Goal: Information Seeking & Learning: Learn about a topic

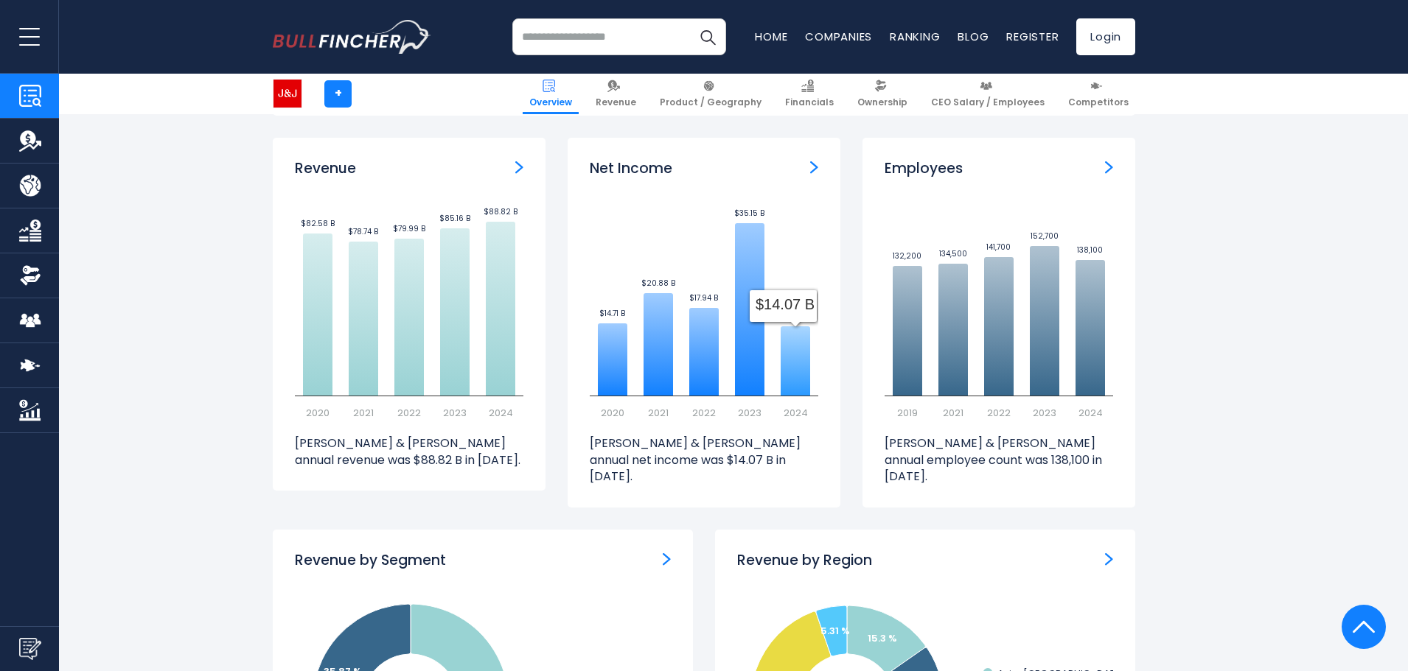
scroll to position [1254, 0]
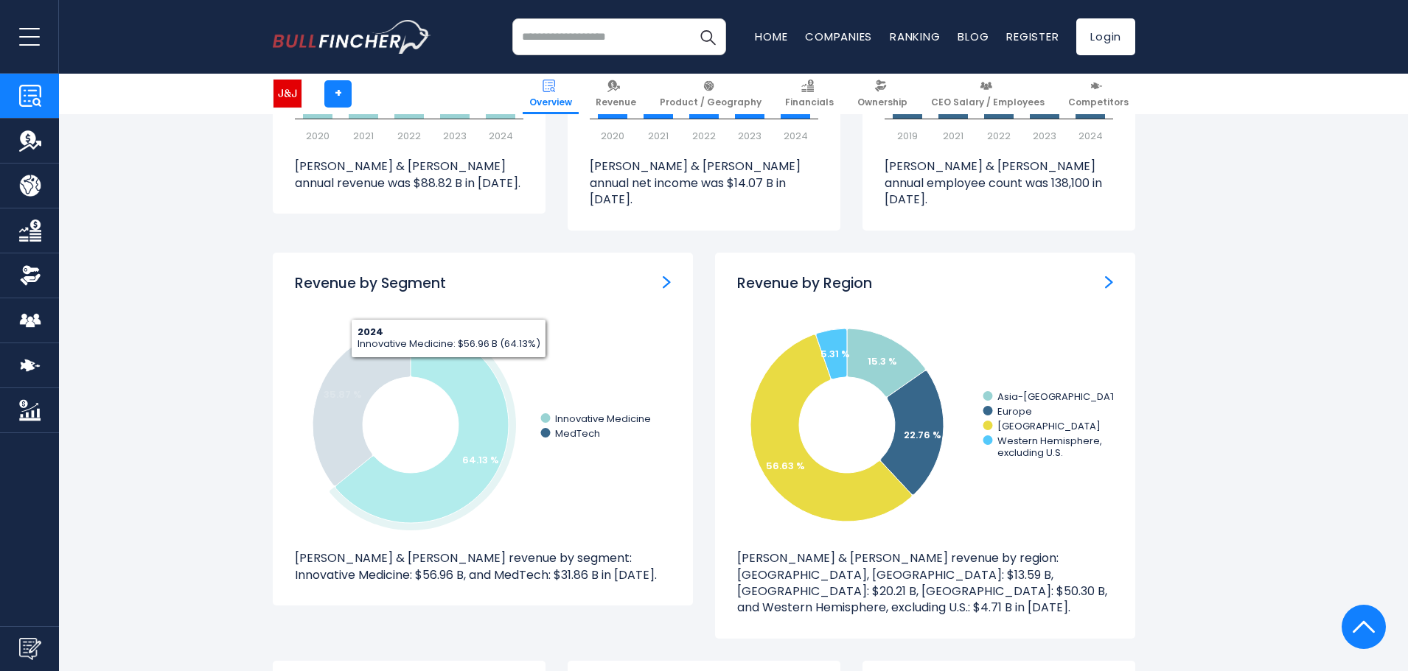
click at [449, 353] on icon at bounding box center [421, 425] width 173 height 196
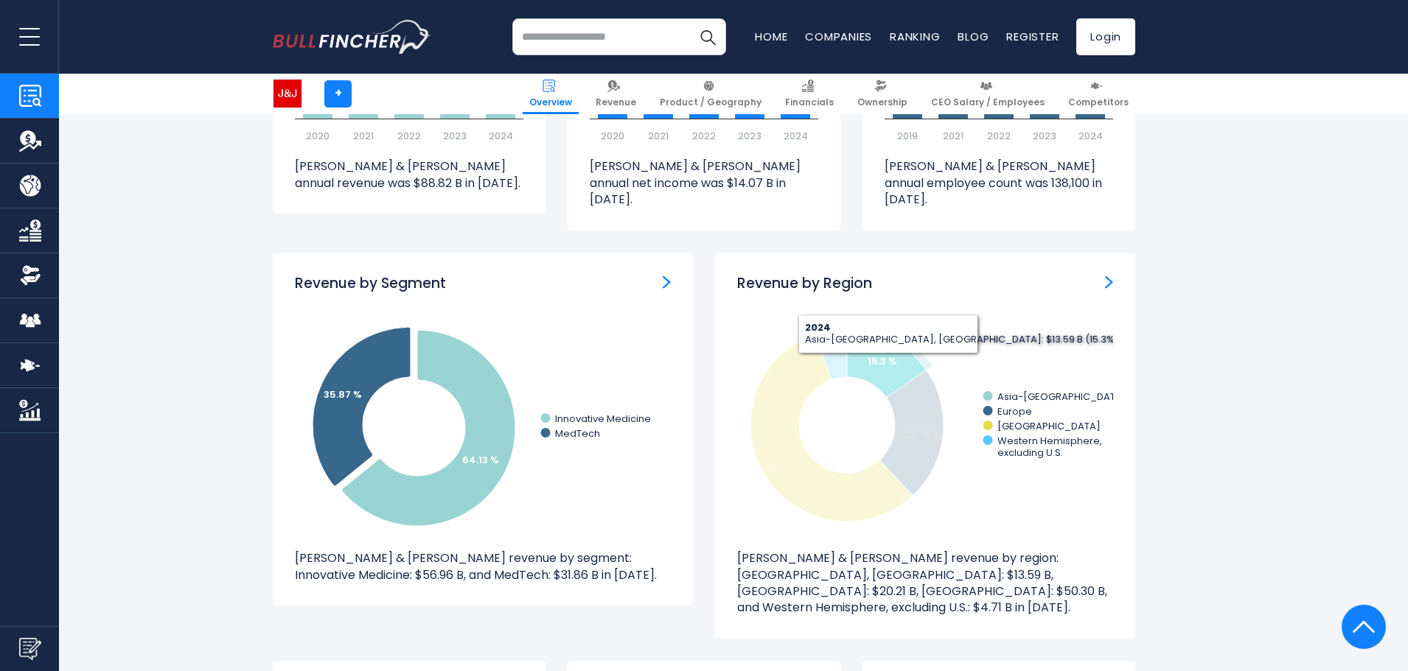
click at [888, 355] on text "15.3 %" at bounding box center [882, 362] width 29 height 14
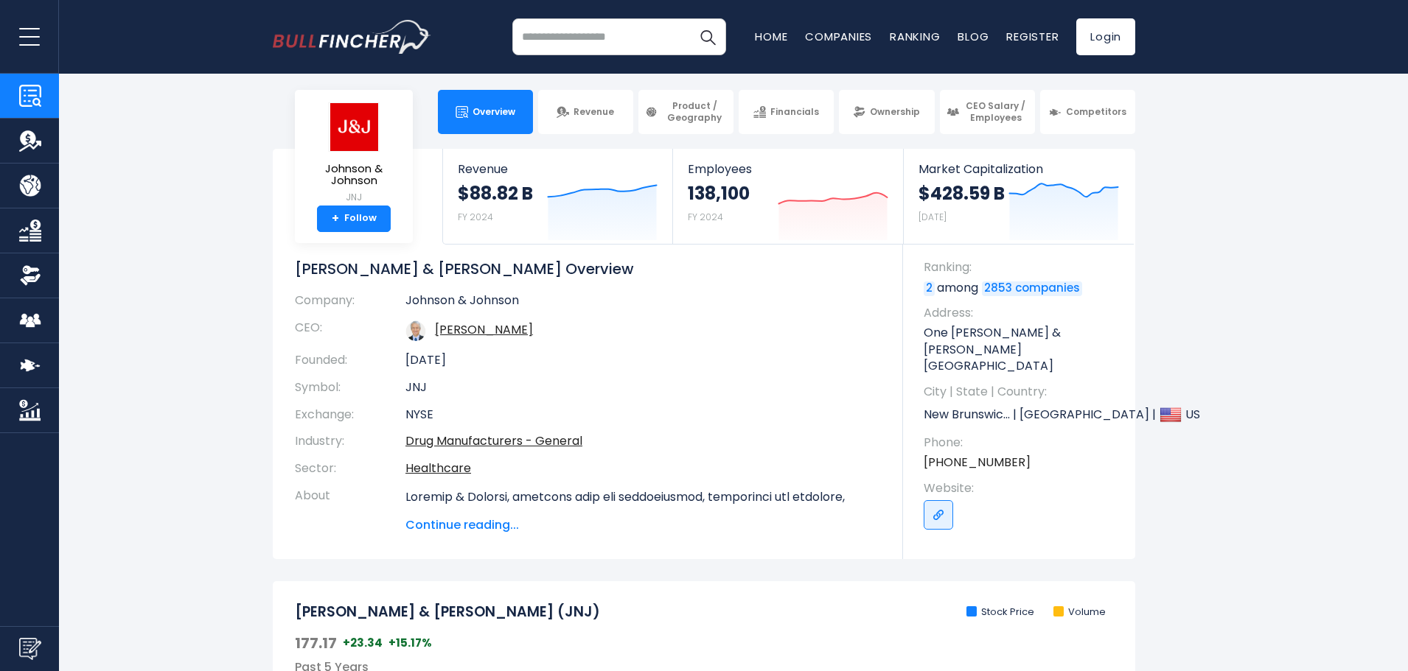
scroll to position [0, 0]
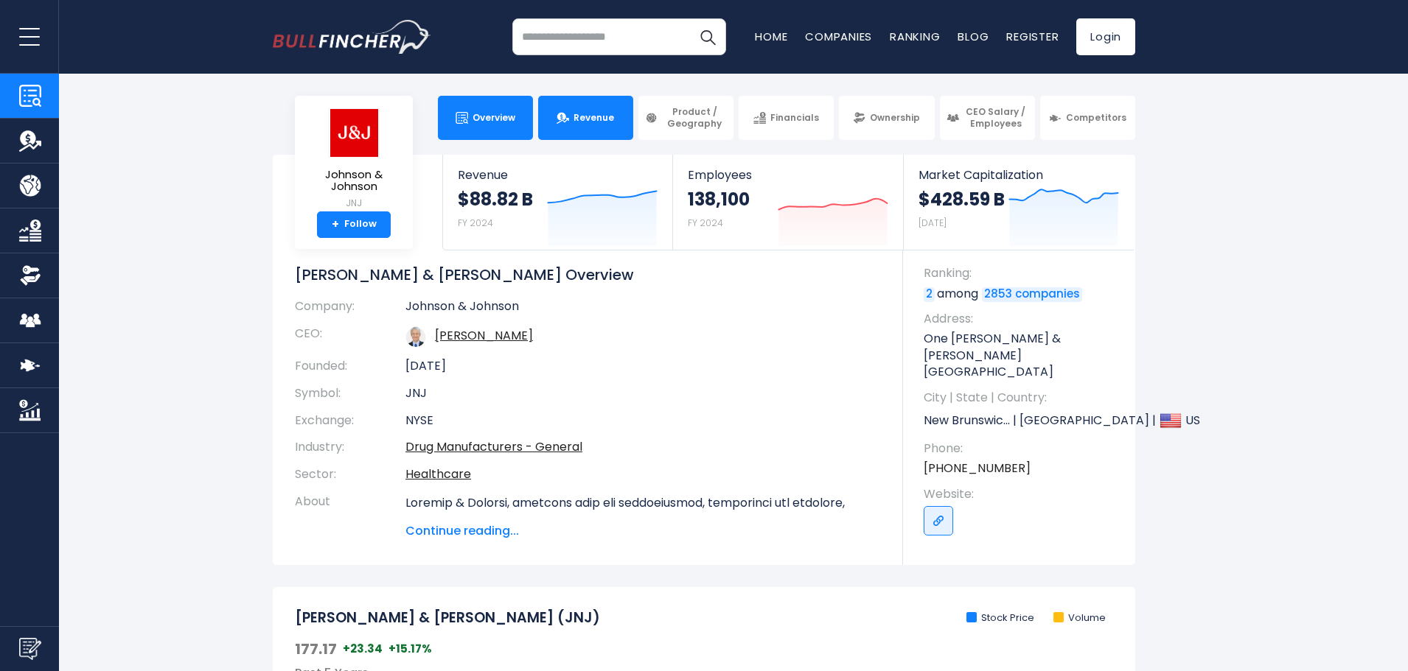
click at [610, 116] on span "Revenue" at bounding box center [593, 118] width 41 height 12
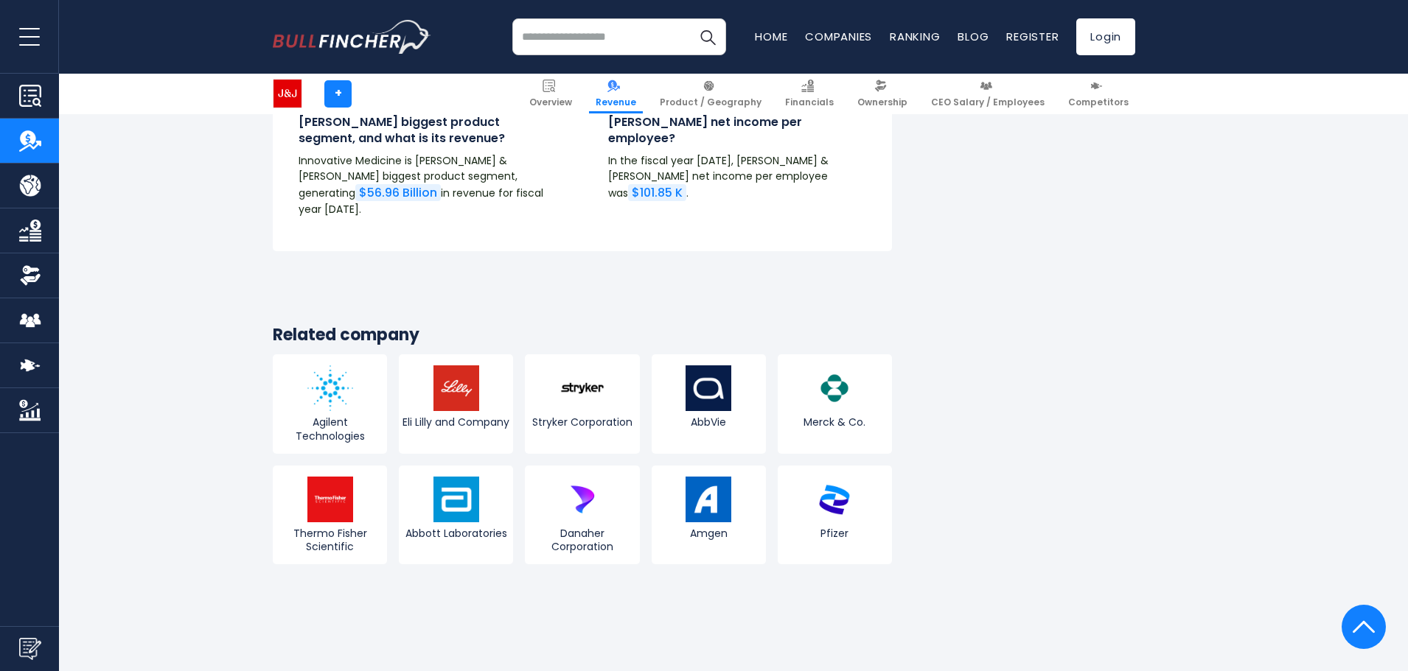
scroll to position [3131, 0]
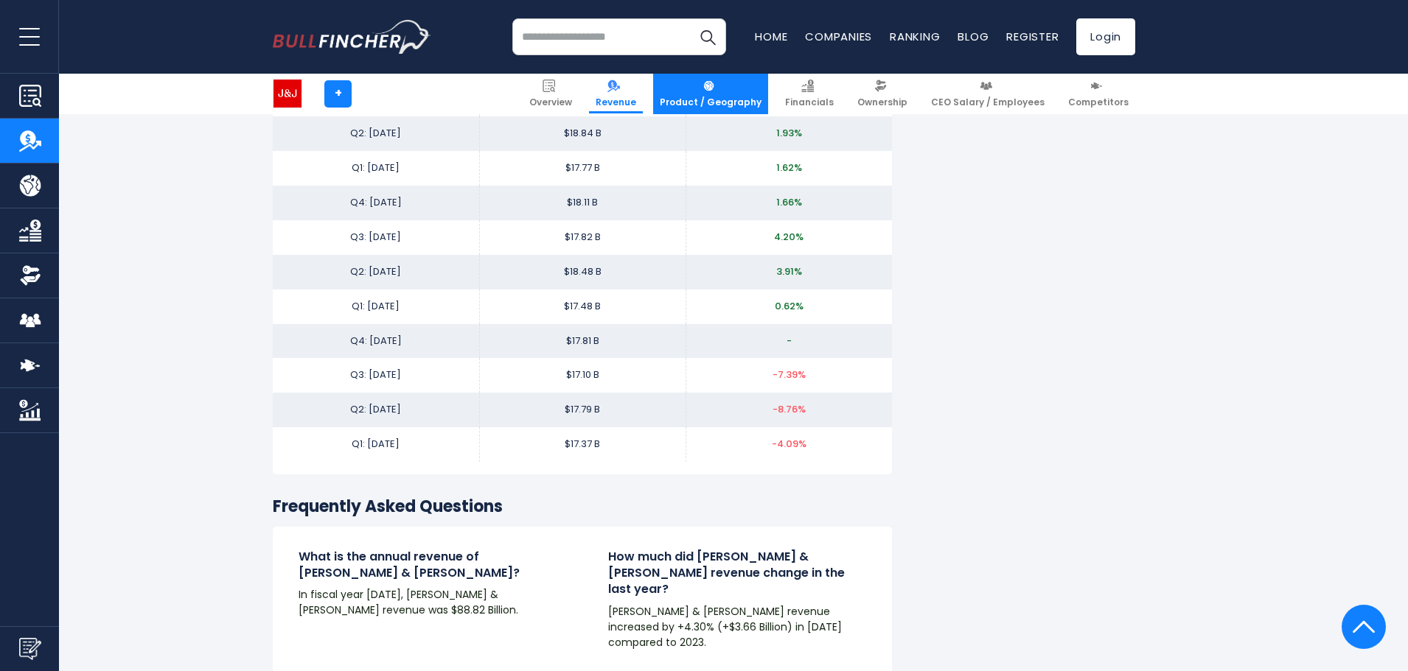
click at [737, 90] on link "Product / Geography" at bounding box center [710, 94] width 115 height 41
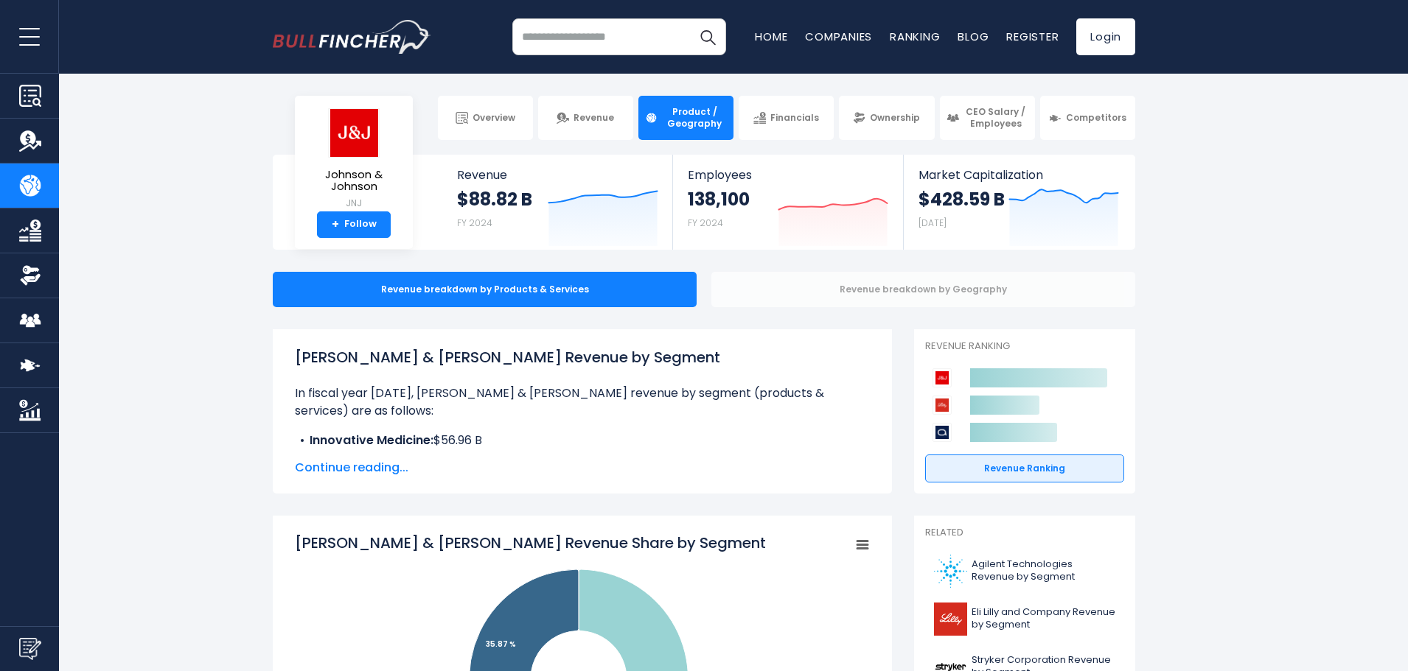
click at [820, 292] on div "Revenue breakdown by Geography" at bounding box center [923, 289] width 424 height 35
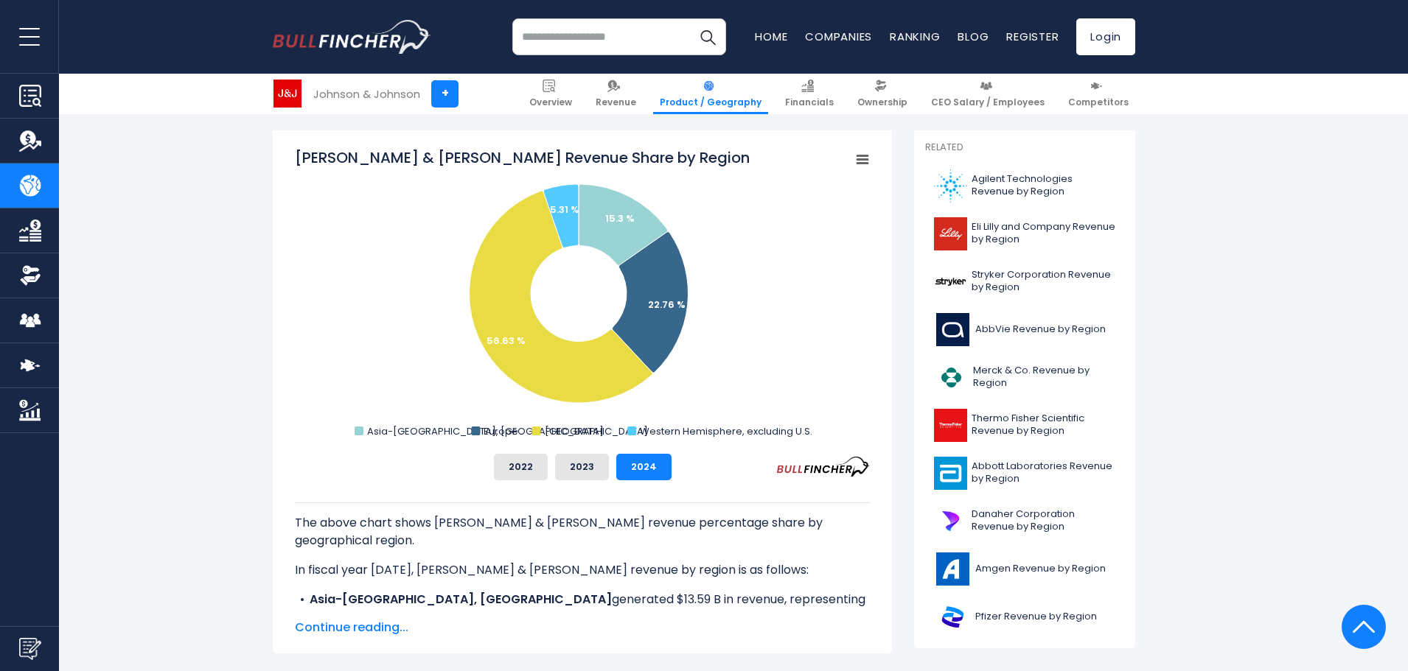
scroll to position [369, 0]
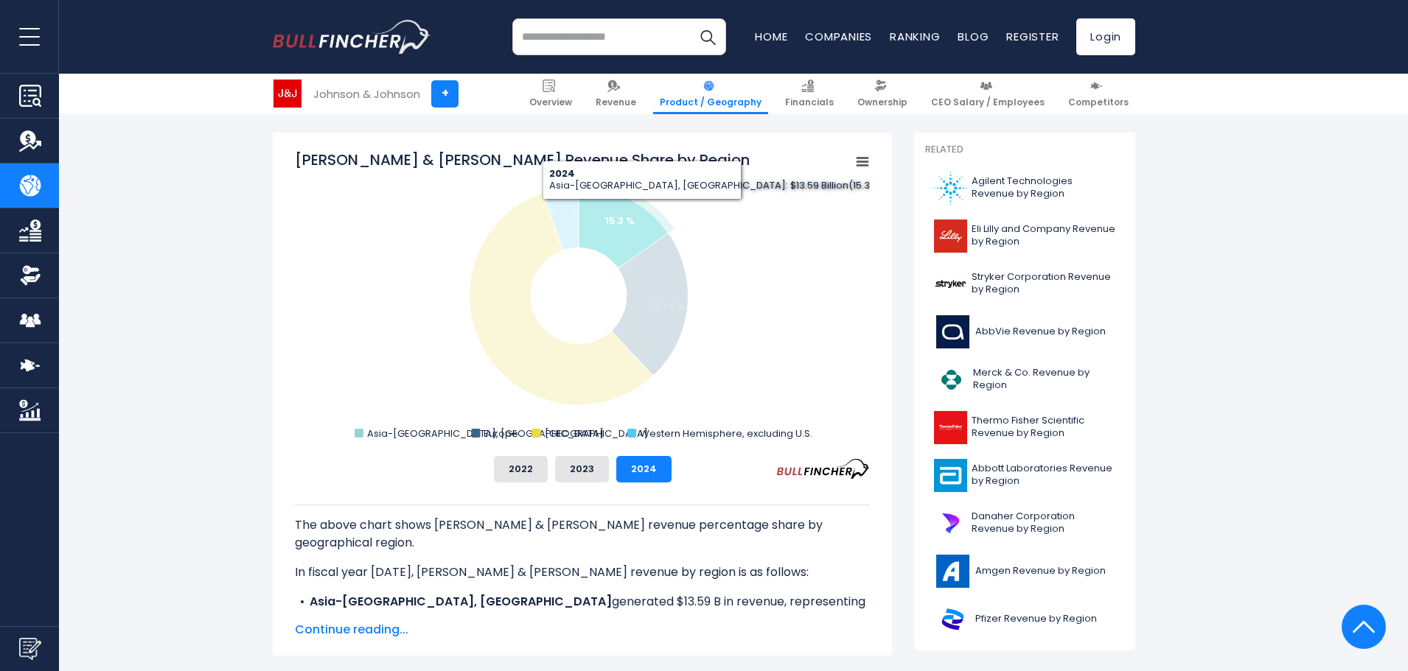
click at [629, 216] on text "15.3 %" at bounding box center [619, 221] width 29 height 14
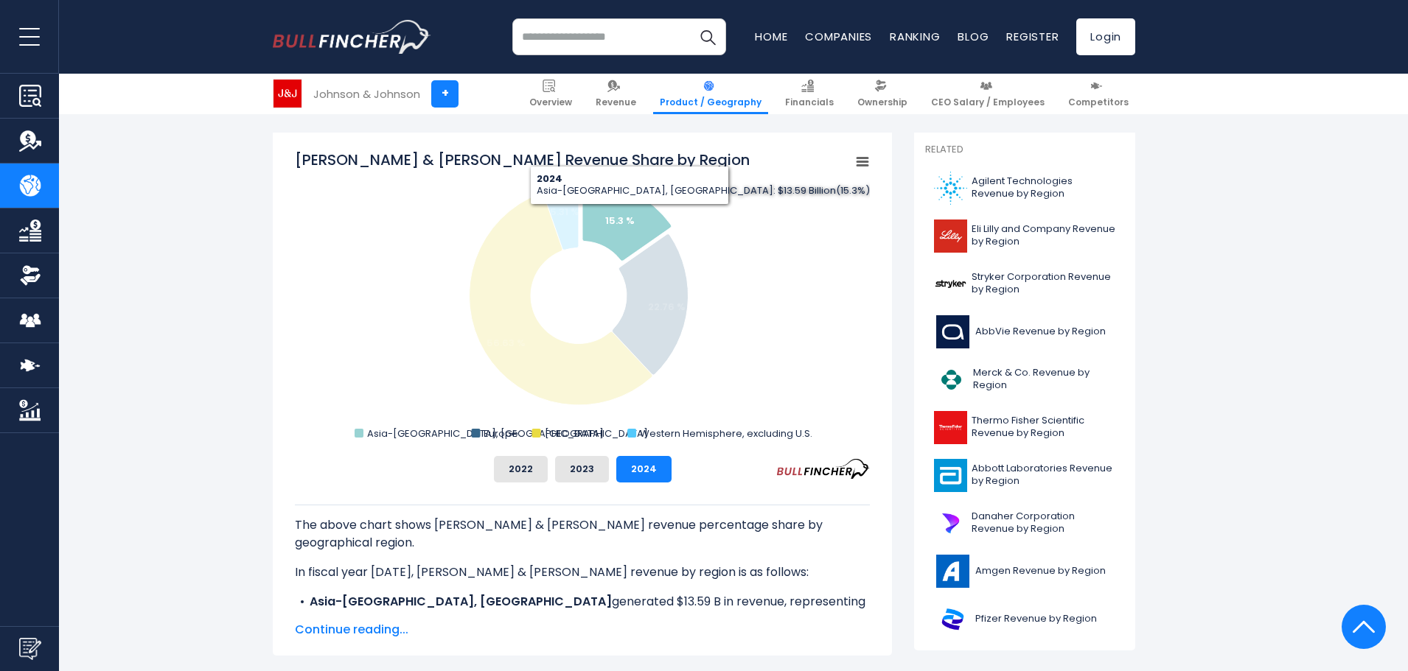
click at [629, 216] on text "15.3 %" at bounding box center [619, 221] width 29 height 14
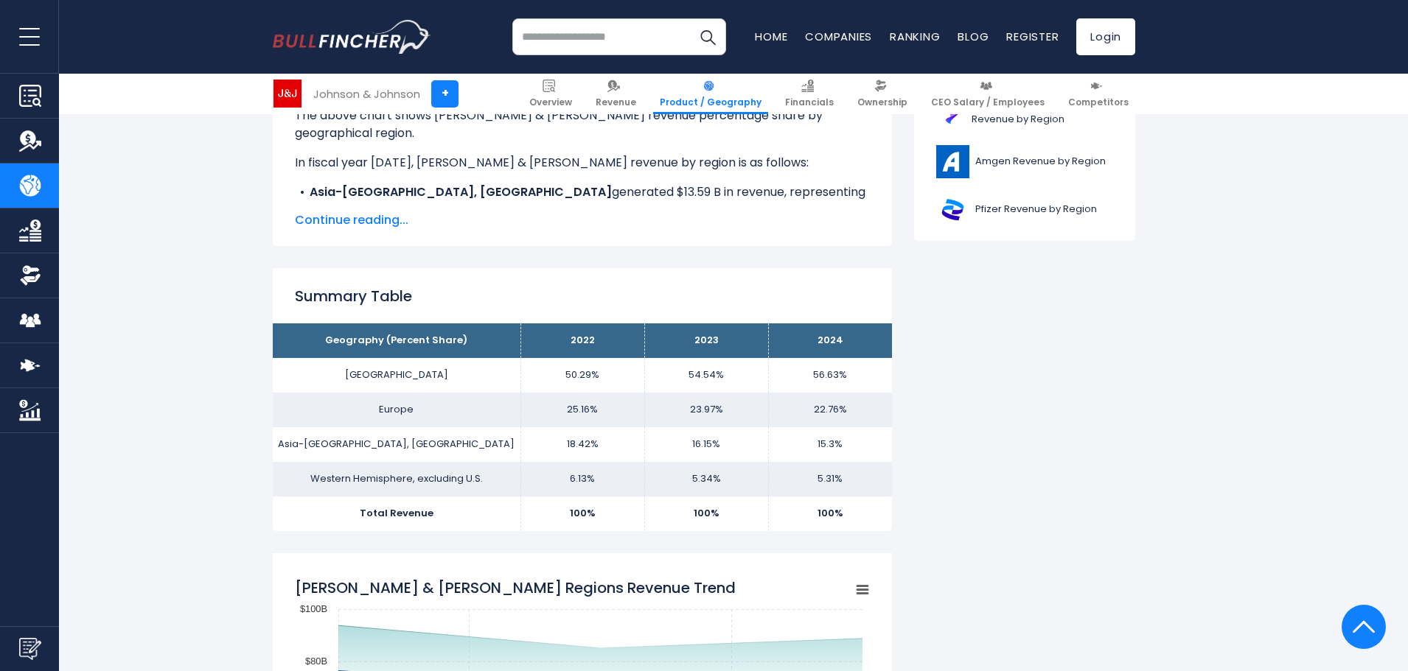
scroll to position [958, 0]
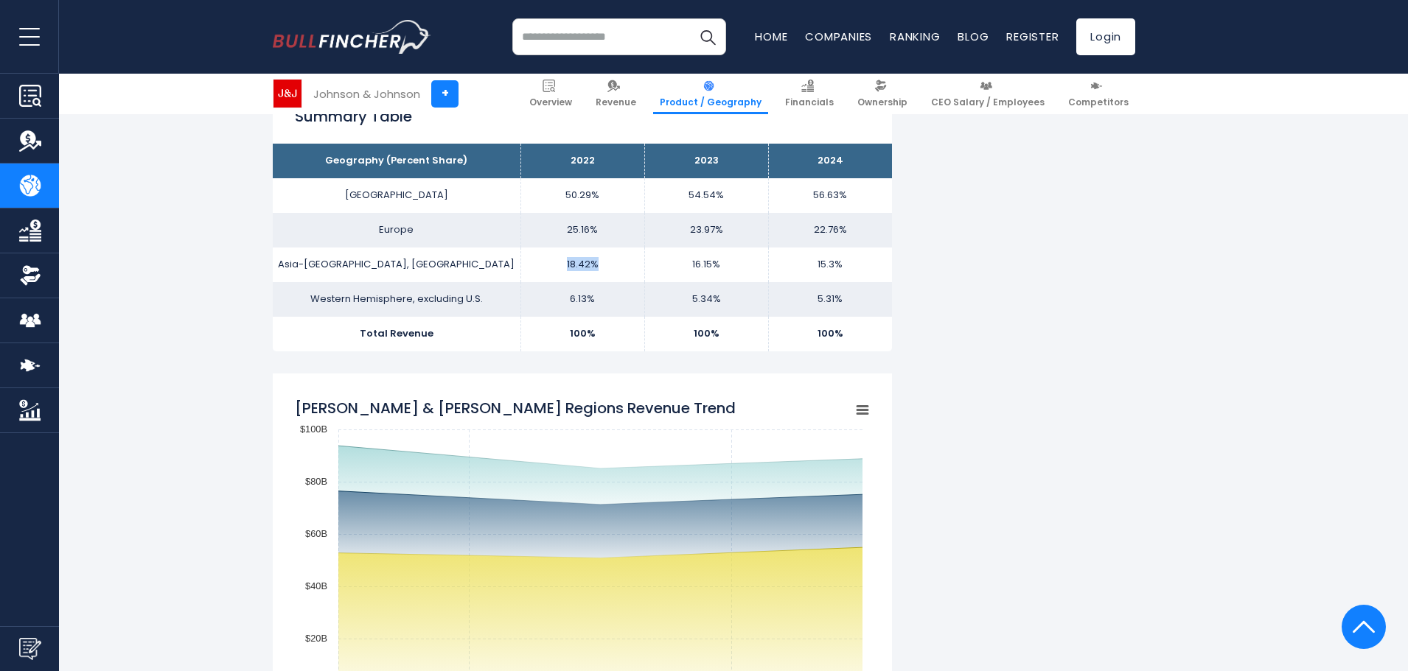
drag, startPoint x: 621, startPoint y: 267, endPoint x: 551, endPoint y: 255, distance: 70.3
click at [551, 255] on td "18.42%" at bounding box center [582, 265] width 124 height 35
click at [604, 267] on td "18.42%" at bounding box center [582, 265] width 124 height 35
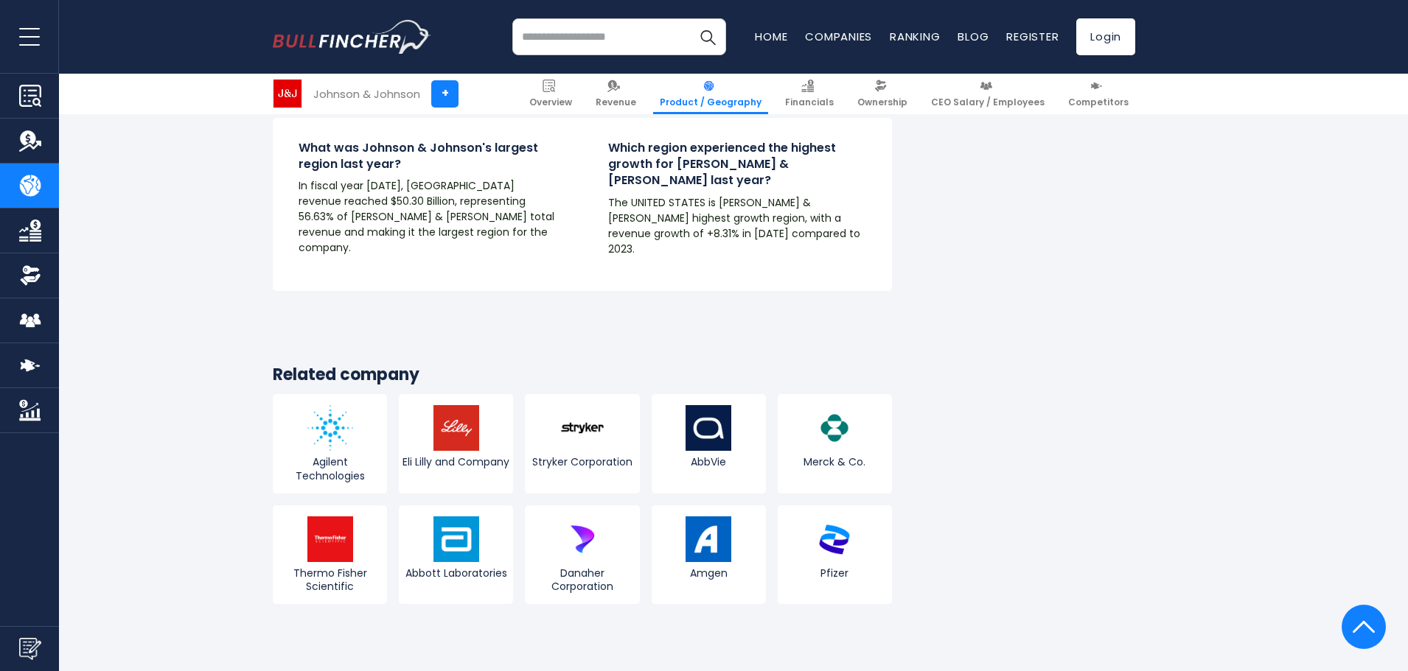
scroll to position [2727, 0]
